Goal: Task Accomplishment & Management: Complete application form

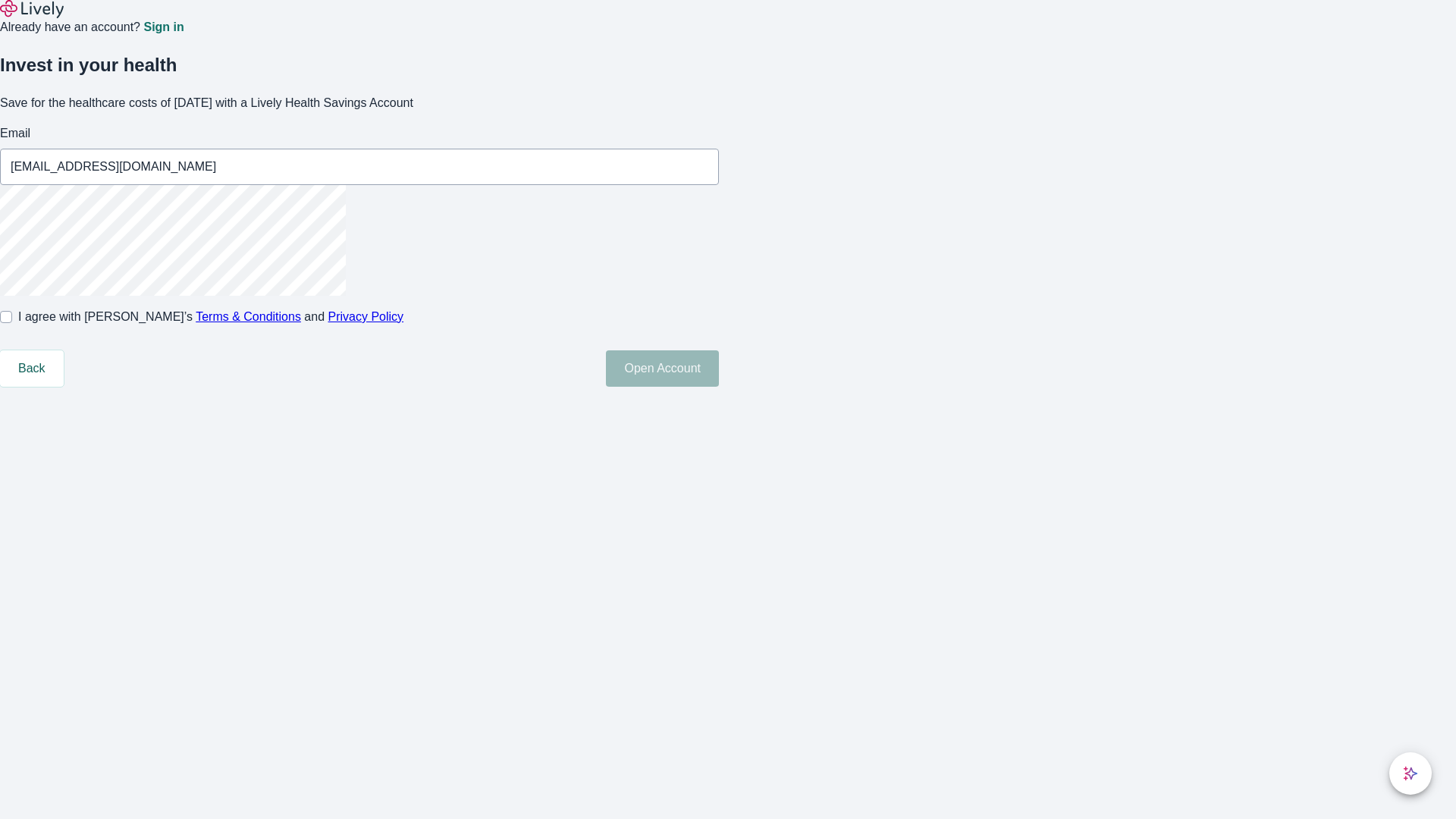
click at [12, 323] on input "I agree with Lively’s Terms & Conditions and Privacy Policy" at bounding box center [6, 317] width 12 height 12
checkbox input "true"
click at [719, 387] on button "Open Account" at bounding box center [663, 368] width 113 height 37
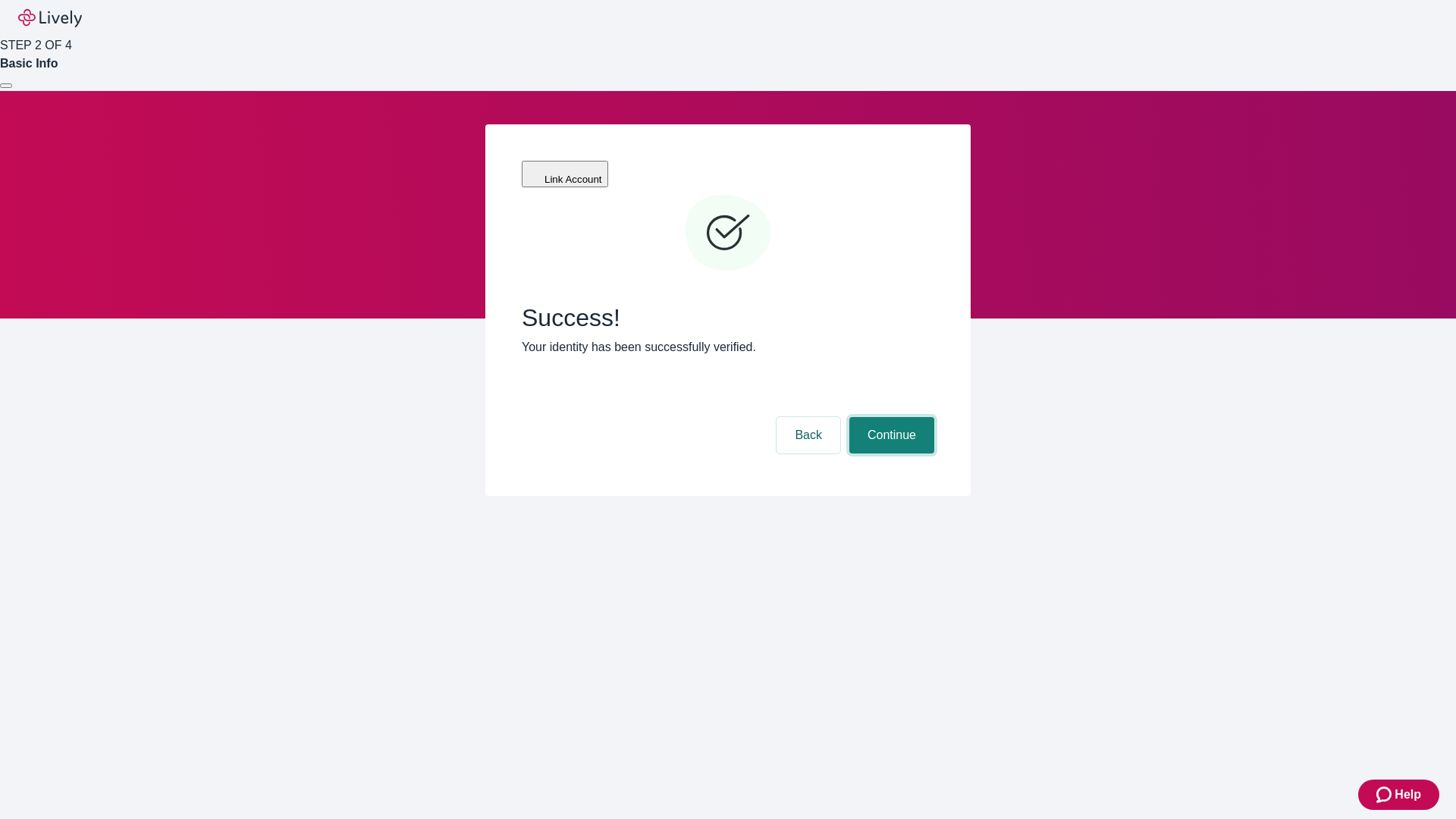
click at [890, 417] on button "Continue" at bounding box center [893, 435] width 85 height 37
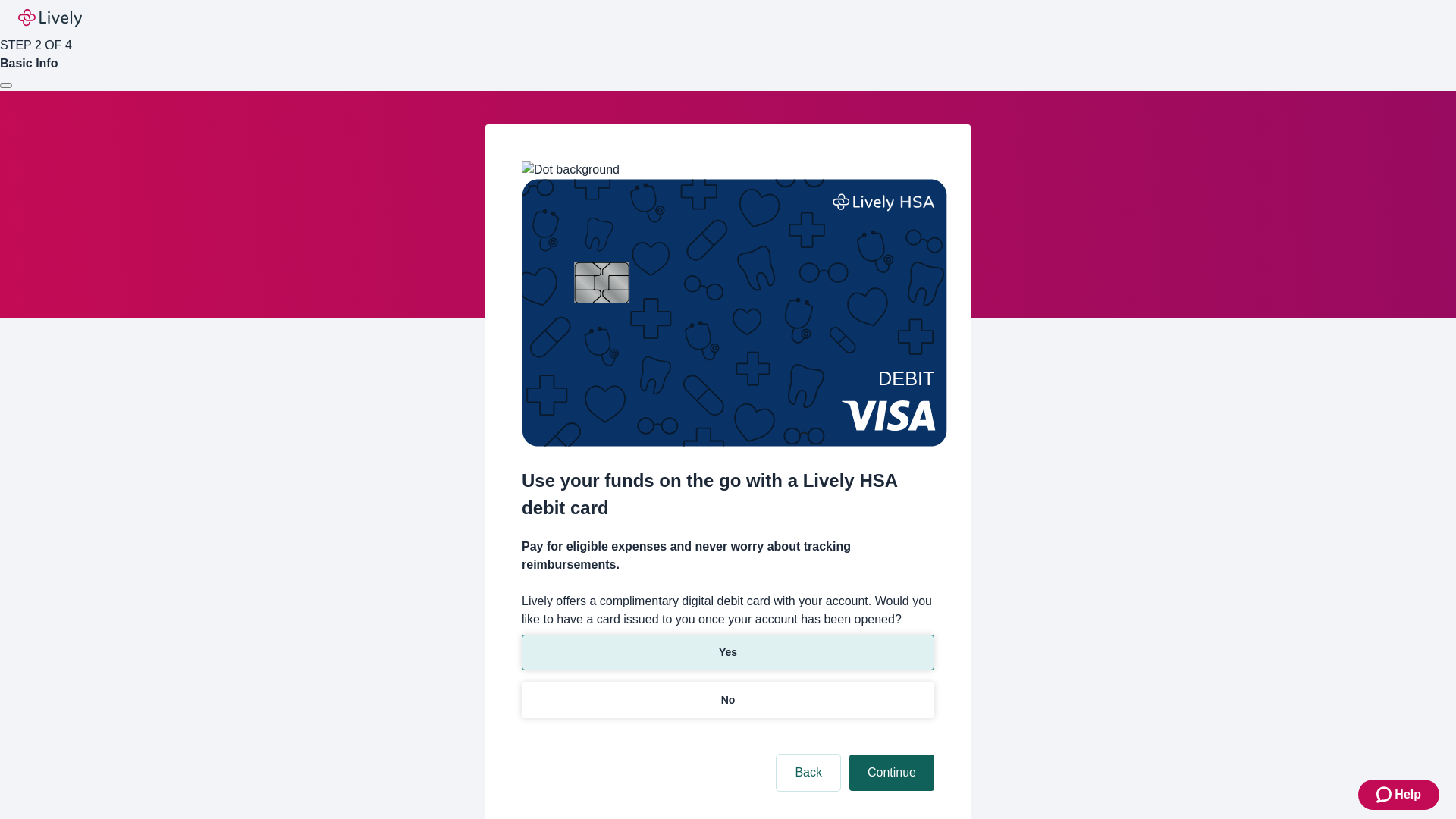
click at [727, 644] on p "Yes" at bounding box center [728, 652] width 18 height 16
click at [890, 755] on button "Continue" at bounding box center [893, 772] width 85 height 37
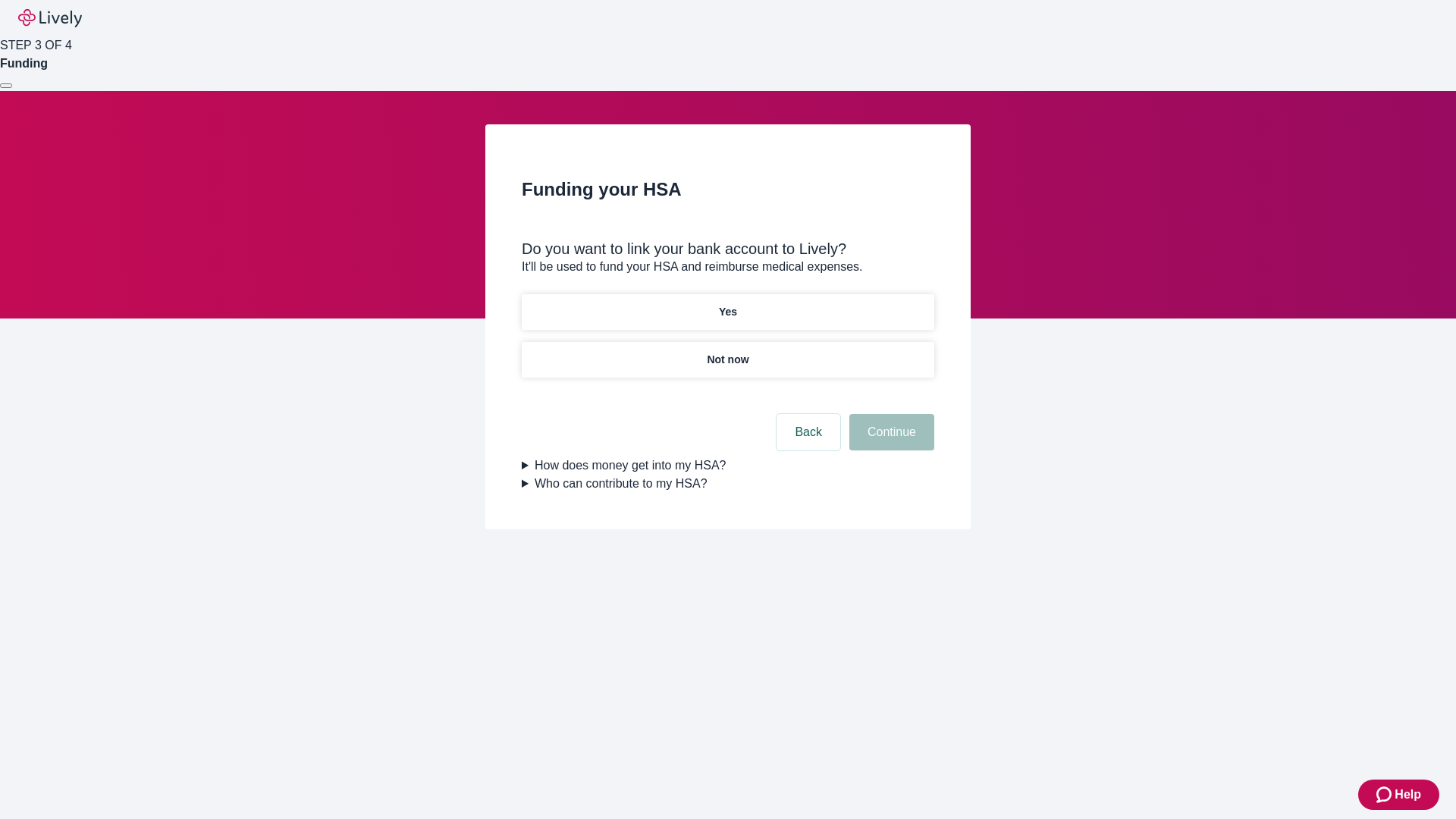
click at [727, 352] on p "Not now" at bounding box center [728, 360] width 42 height 16
click at [890, 441] on button "Continue" at bounding box center [893, 432] width 85 height 37
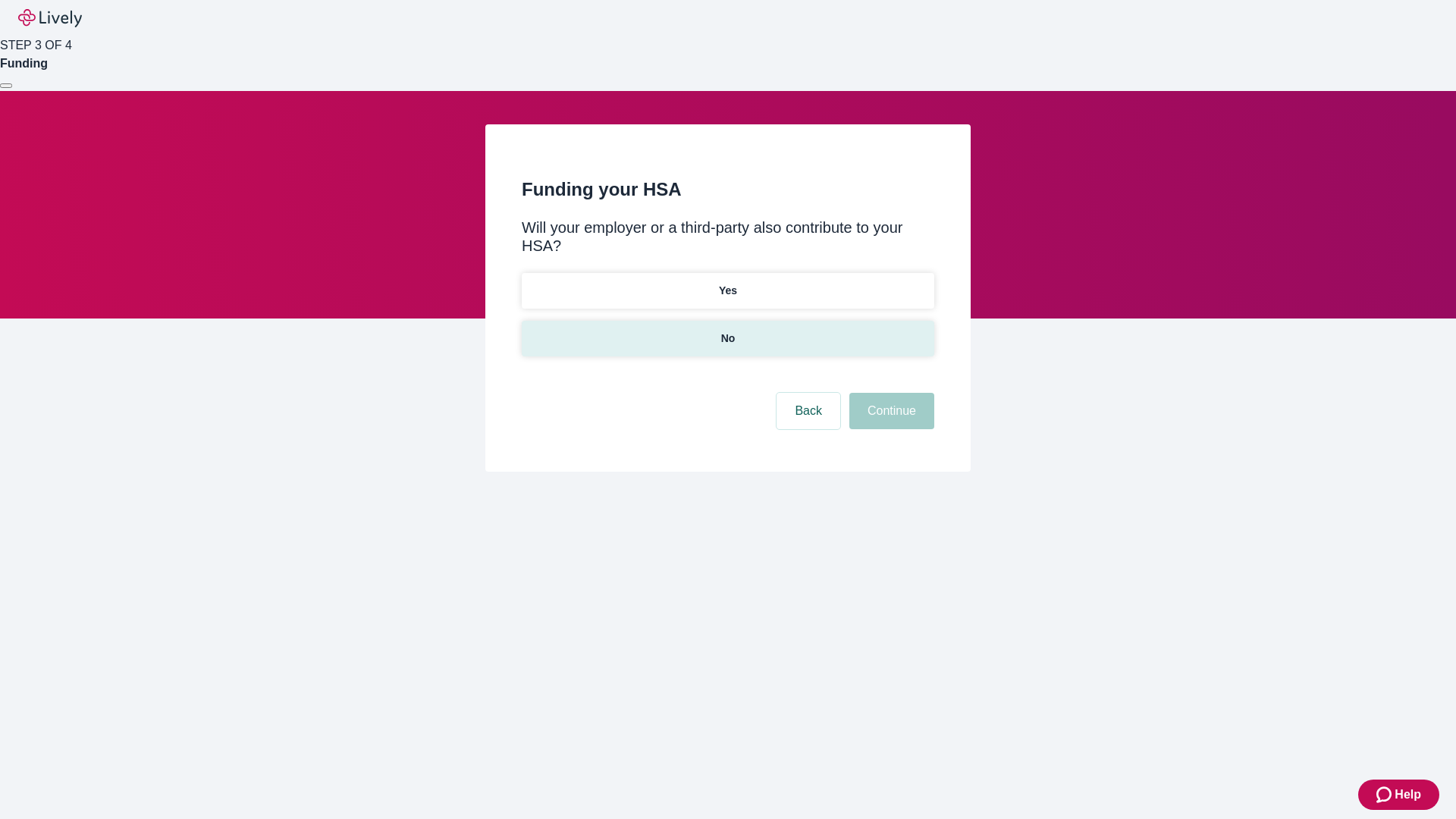
click at [727, 330] on p "No" at bounding box center [728, 338] width 15 height 16
click at [890, 393] on button "Continue" at bounding box center [893, 410] width 85 height 37
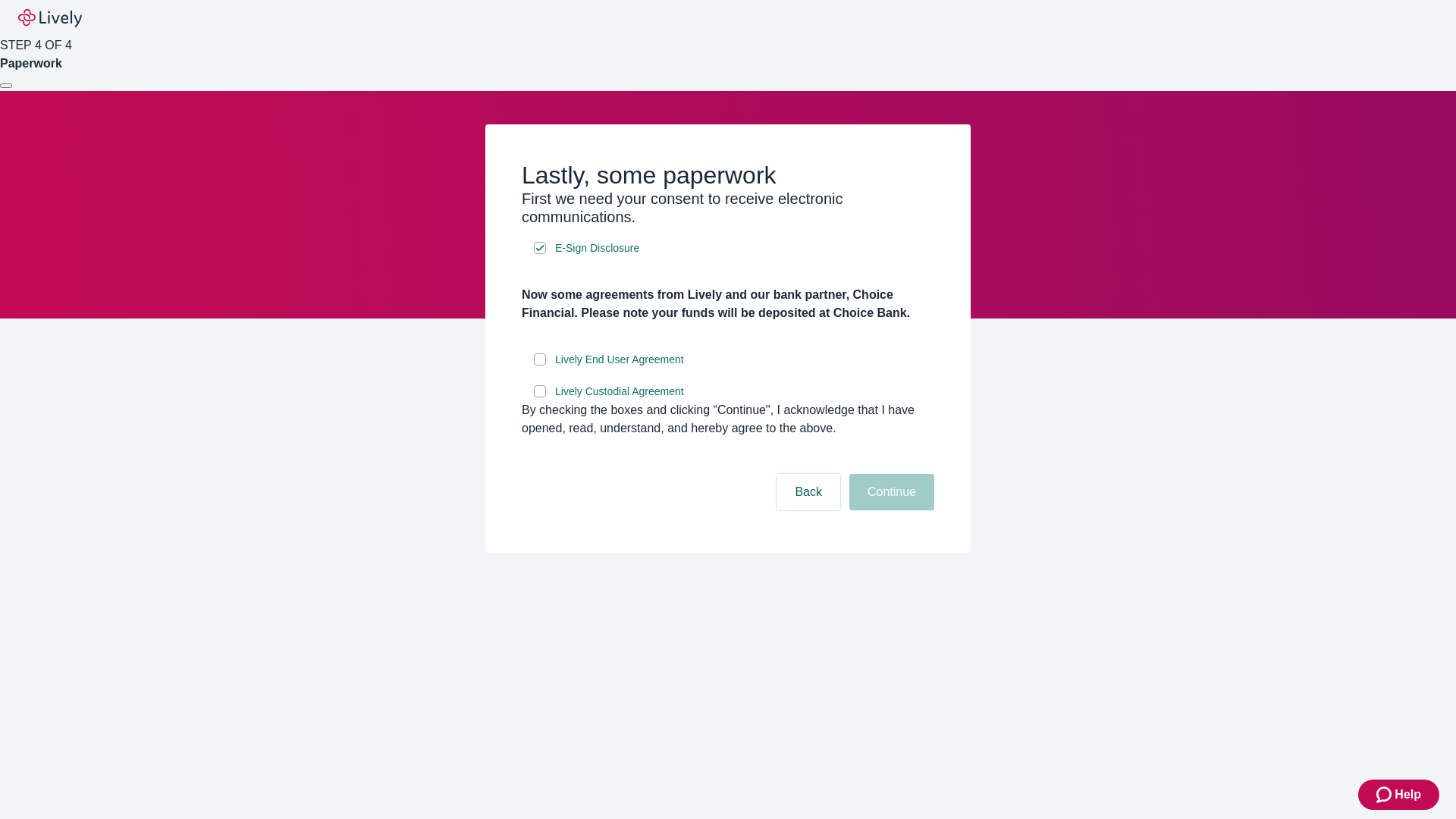
click at [541, 366] on input "Lively End User Agreement" at bounding box center [540, 359] width 12 height 12
checkbox input "true"
click at [541, 398] on input "Lively Custodial Agreement" at bounding box center [540, 392] width 12 height 12
checkbox input "true"
click at [890, 511] on button "Continue" at bounding box center [893, 492] width 85 height 37
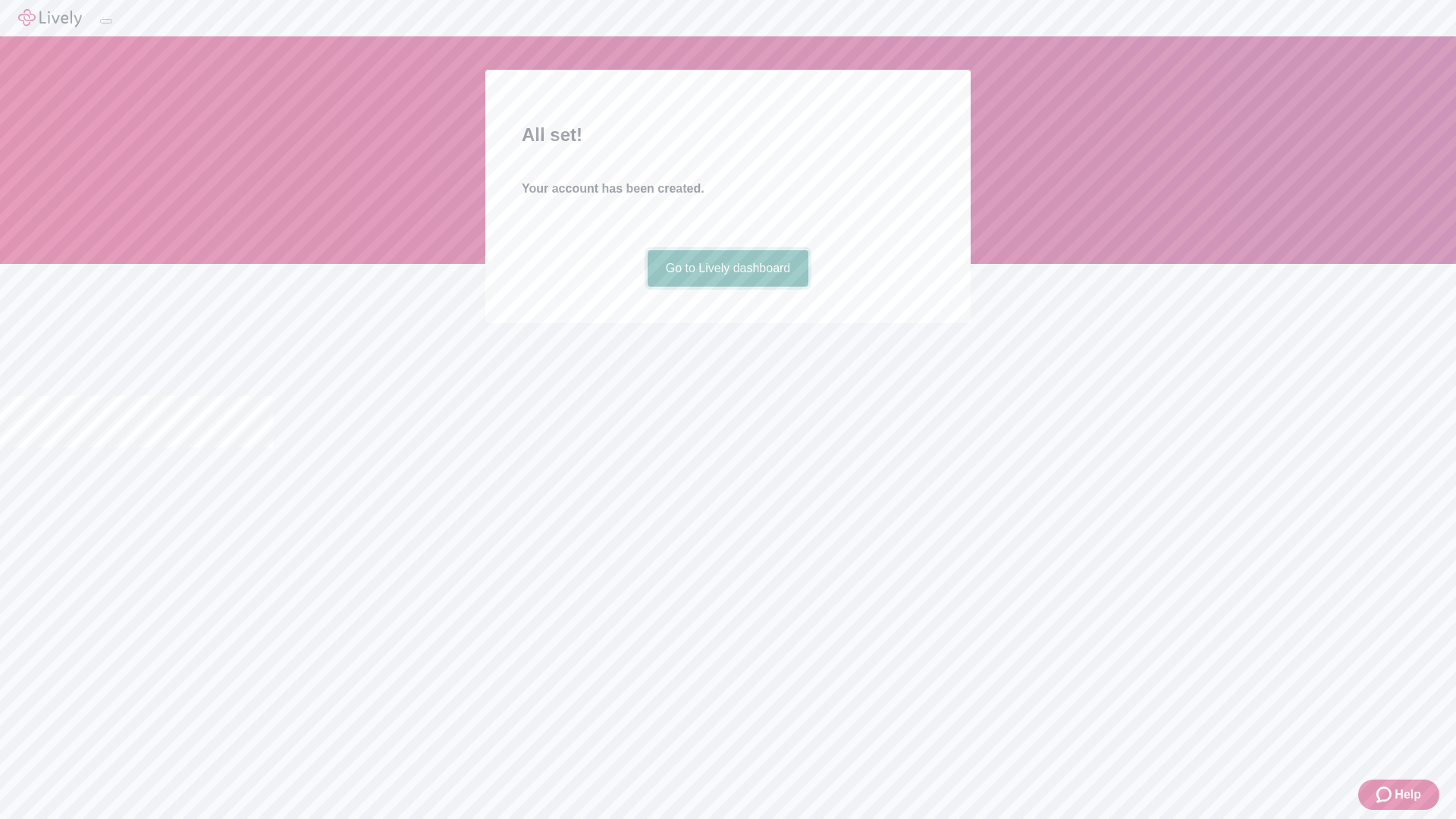
click at [727, 287] on link "Go to Lively dashboard" at bounding box center [728, 268] width 162 height 37
